Goal: Find specific page/section: Find specific page/section

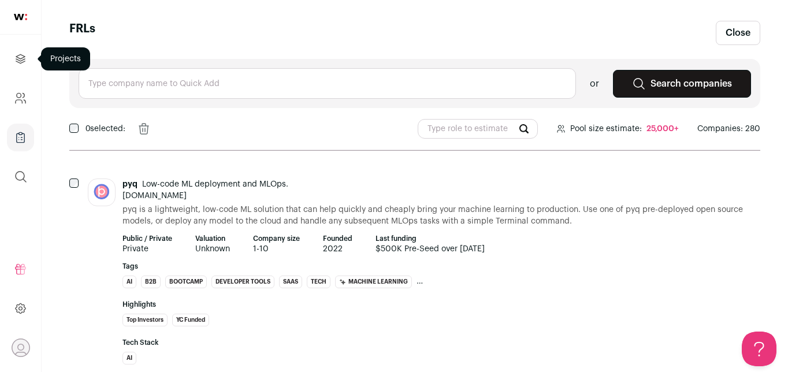
click at [25, 61] on icon "Projects" at bounding box center [20, 59] width 13 height 14
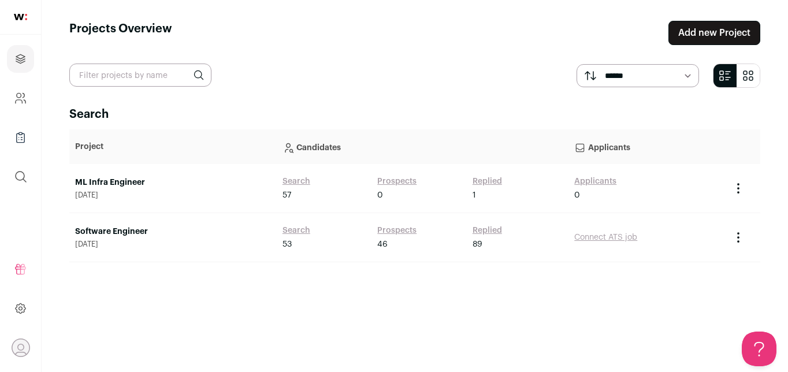
click at [172, 223] on td "Software Engineer [DATE]" at bounding box center [173, 237] width 208 height 49
click at [123, 226] on link "Software Engineer" at bounding box center [173, 232] width 196 height 12
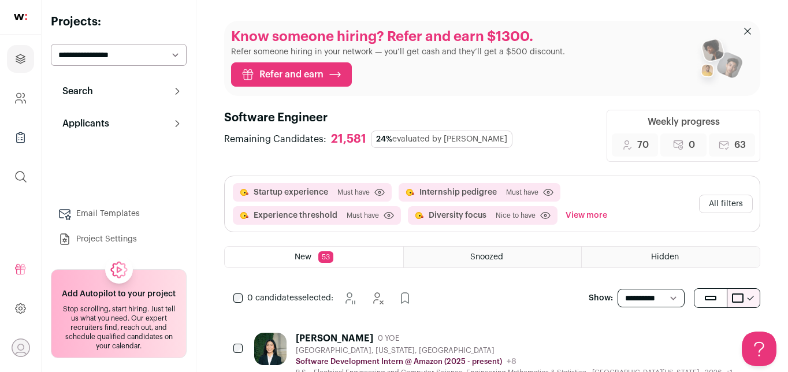
click at [155, 96] on button "Search" at bounding box center [119, 91] width 136 height 23
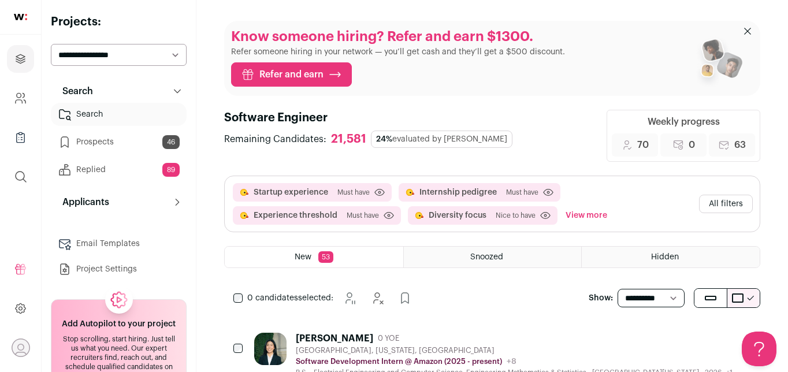
click at [120, 140] on link "Prospects 46" at bounding box center [119, 142] width 136 height 23
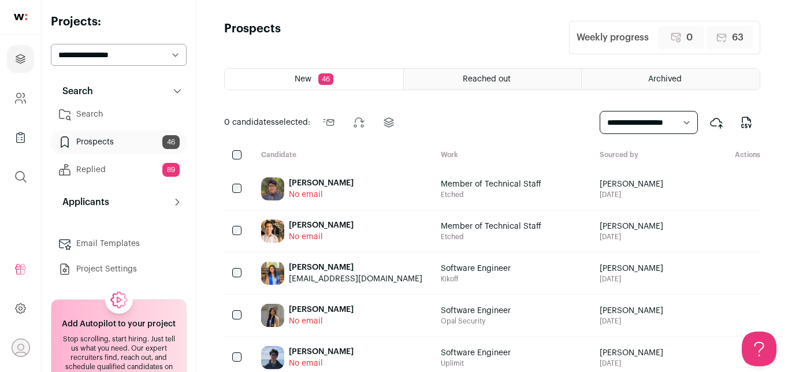
click at [112, 172] on link "Replied 89" at bounding box center [119, 169] width 136 height 23
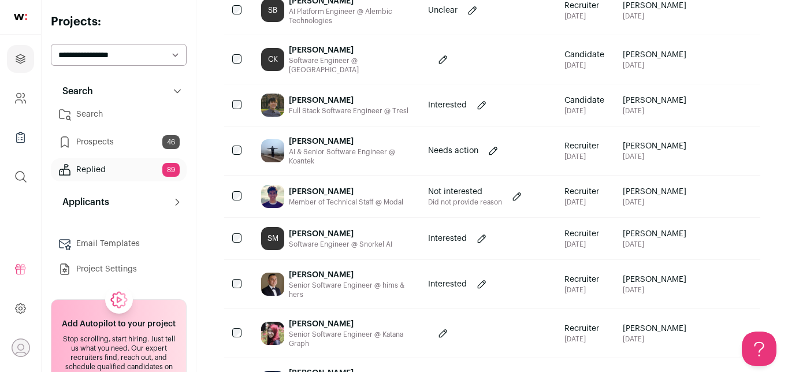
scroll to position [378, 0]
